Goal: Task Accomplishment & Management: Manage account settings

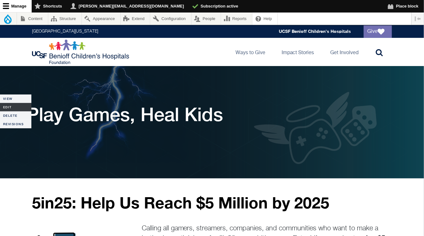
click at [6, 104] on link "Edit" at bounding box center [15, 107] width 31 height 8
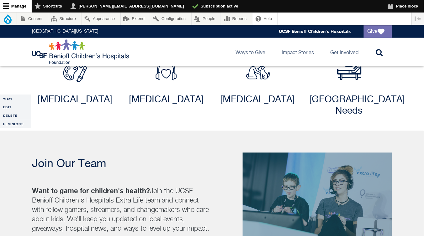
scroll to position [782, 0]
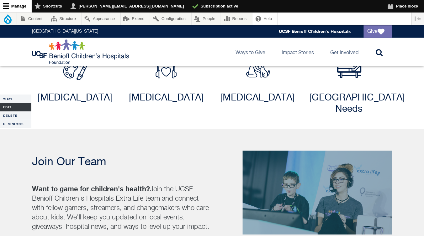
click at [11, 108] on link "Edit" at bounding box center [15, 107] width 31 height 8
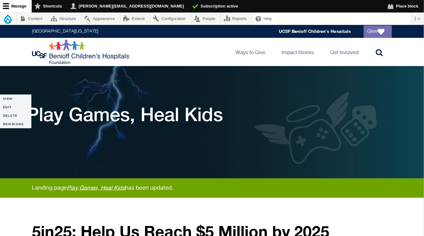
click at [29, 194] on div "Status message Landing page Play Games, Heal Kids has been updated." at bounding box center [212, 188] width 424 height 19
click at [12, 108] on link "Edit" at bounding box center [15, 107] width 31 height 8
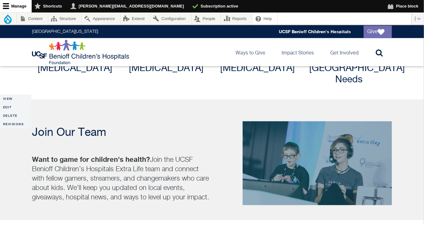
scroll to position [805, 0]
